Goal: Transaction & Acquisition: Purchase product/service

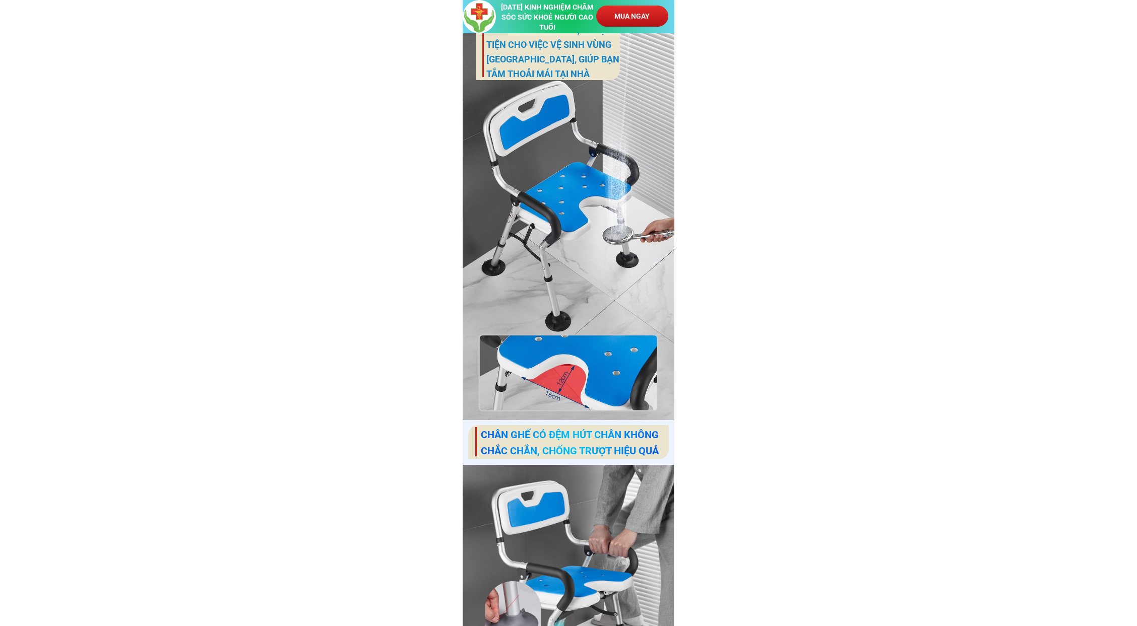
scroll to position [2016, 0]
